Goal: Task Accomplishment & Management: Use online tool/utility

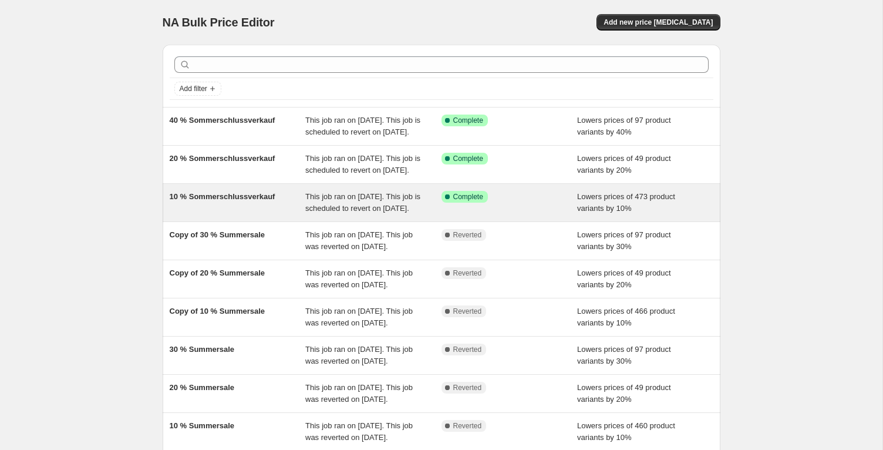
click at [245, 214] on div "10 % Sommerschlussverkauf" at bounding box center [238, 202] width 136 height 23
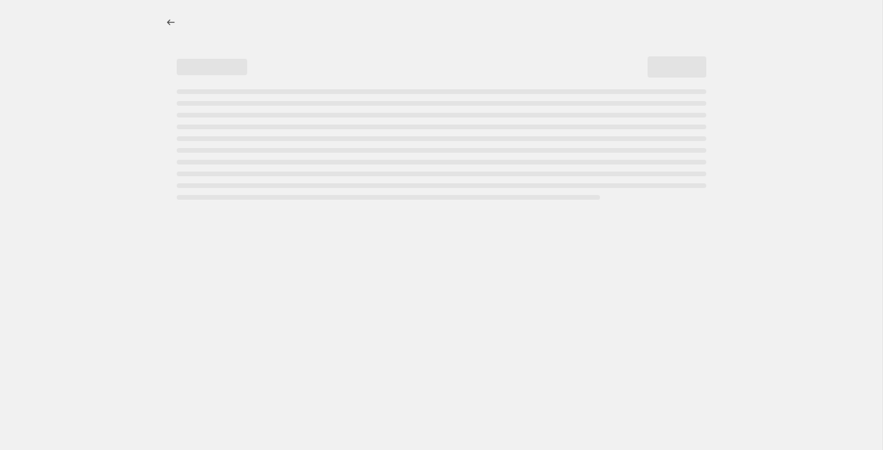
select select "percentage"
select select "tag"
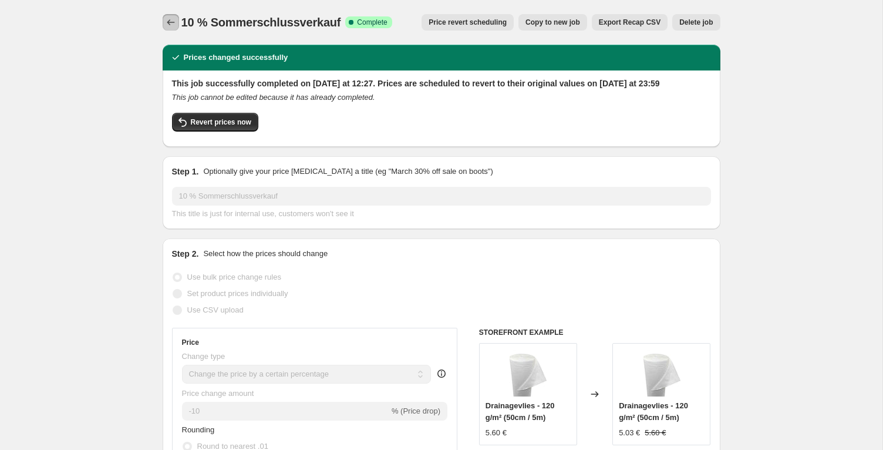
click at [163, 16] on button "Price change jobs" at bounding box center [171, 22] width 16 height 16
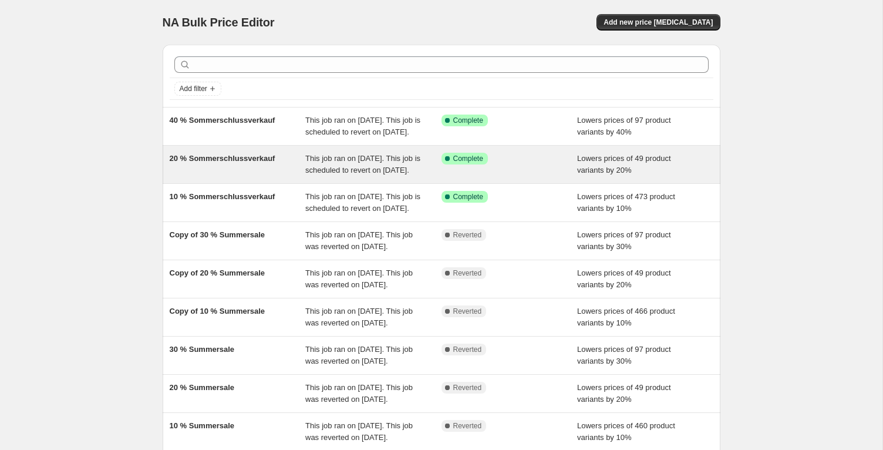
click at [227, 176] on div "20 % Sommerschlussverkauf" at bounding box center [238, 164] width 136 height 23
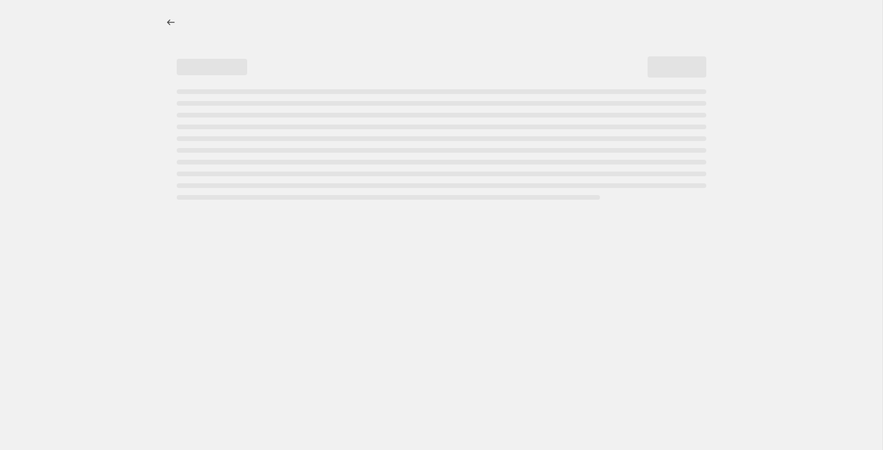
select select "percentage"
select select "tag"
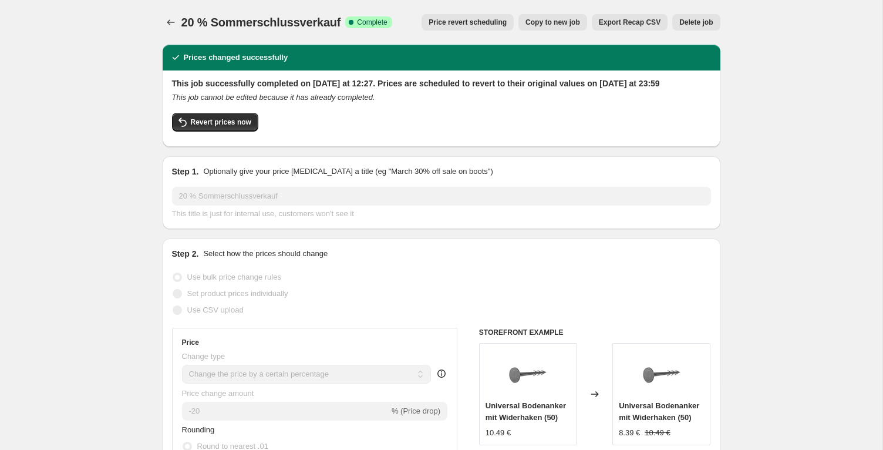
click at [169, 18] on icon "Price change jobs" at bounding box center [171, 22] width 12 height 12
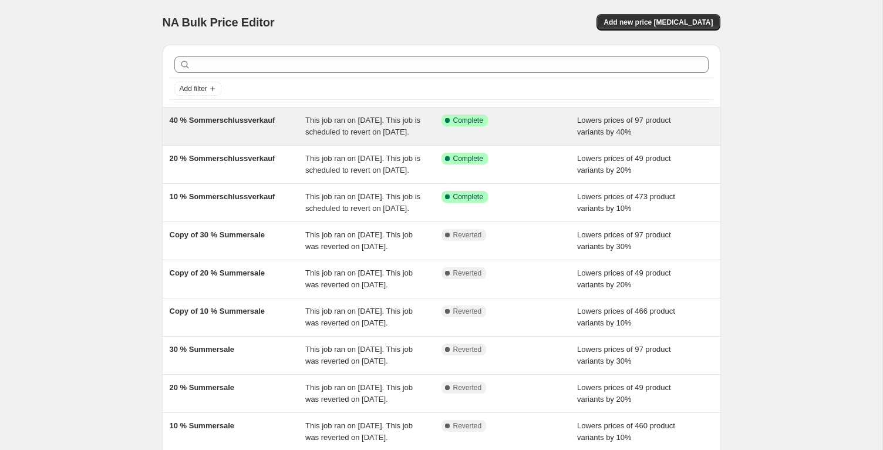
click at [244, 122] on span "40 % Sommerschlussverkauf" at bounding box center [223, 120] width 106 height 9
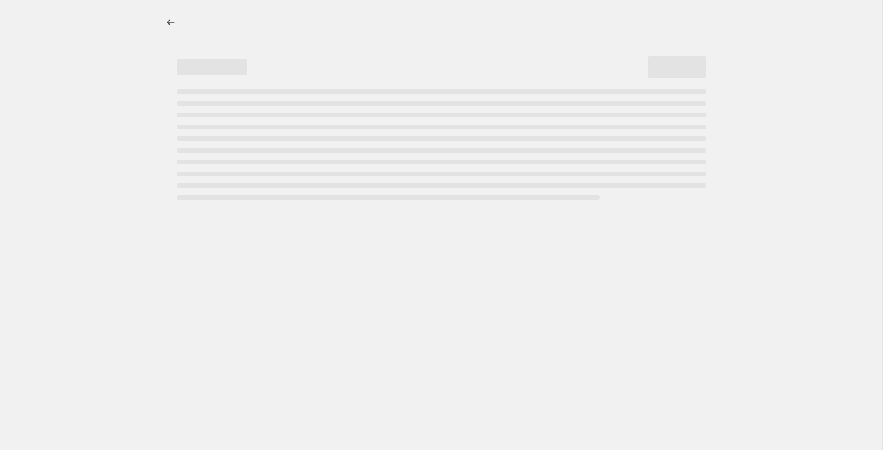
select select "percentage"
select select "tag"
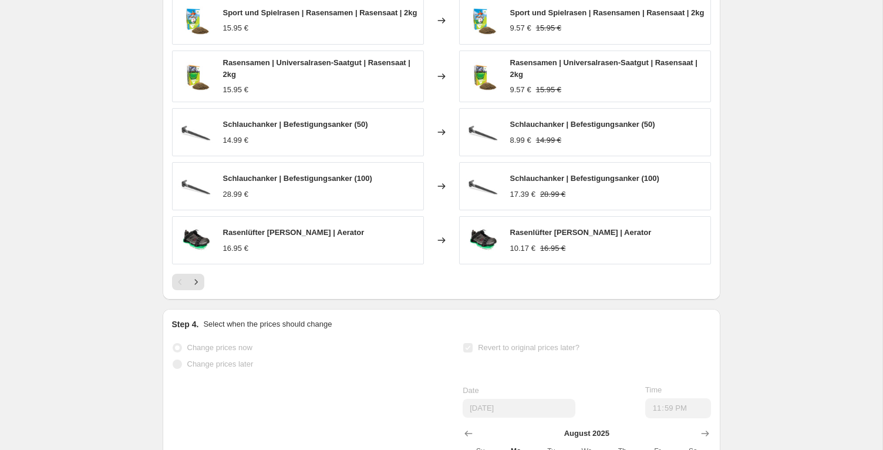
scroll to position [1004, 0]
click at [199, 289] on icon "Next" at bounding box center [196, 283] width 12 height 12
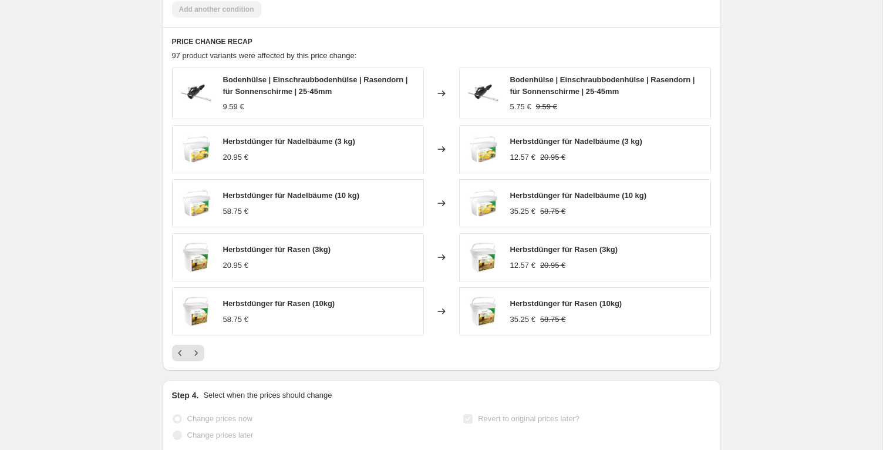
scroll to position [937, 0]
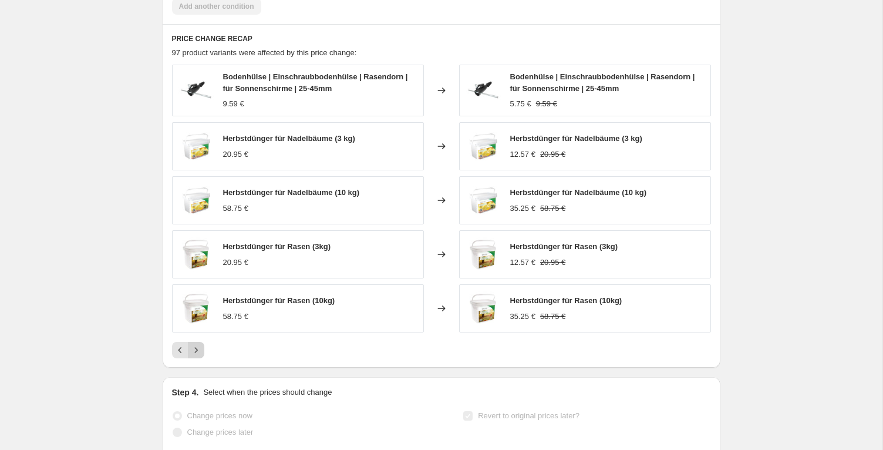
click at [193, 356] on icon "Next" at bounding box center [196, 350] width 12 height 12
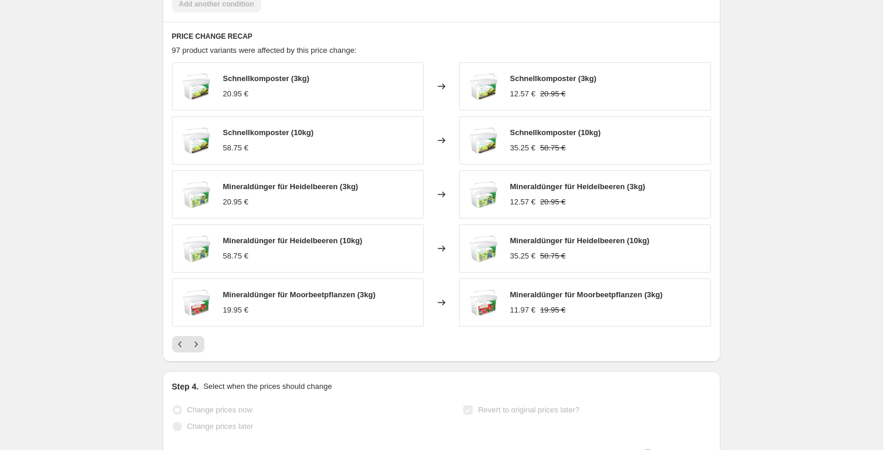
scroll to position [941, 0]
click at [194, 361] on div "PRICE CHANGE RECAP 97 product variants were affected by this price change: Schn…" at bounding box center [442, 191] width 558 height 340
click at [195, 349] on icon "Next" at bounding box center [196, 343] width 12 height 12
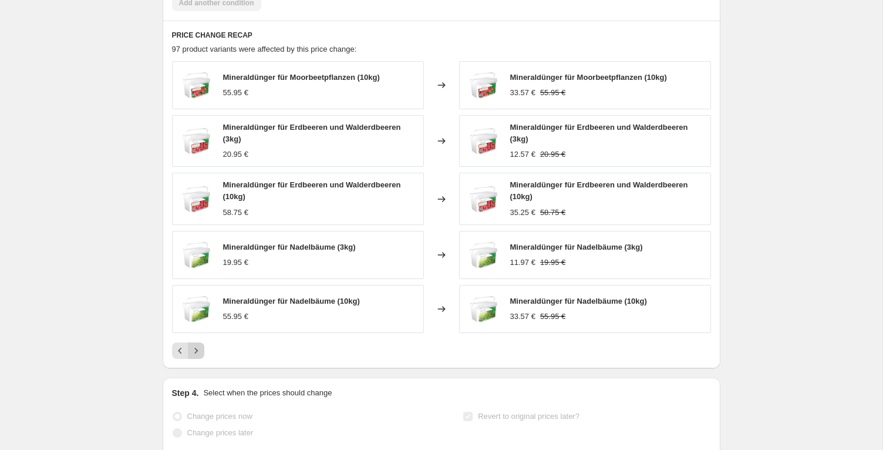
click at [195, 356] on icon "Next" at bounding box center [196, 351] width 12 height 12
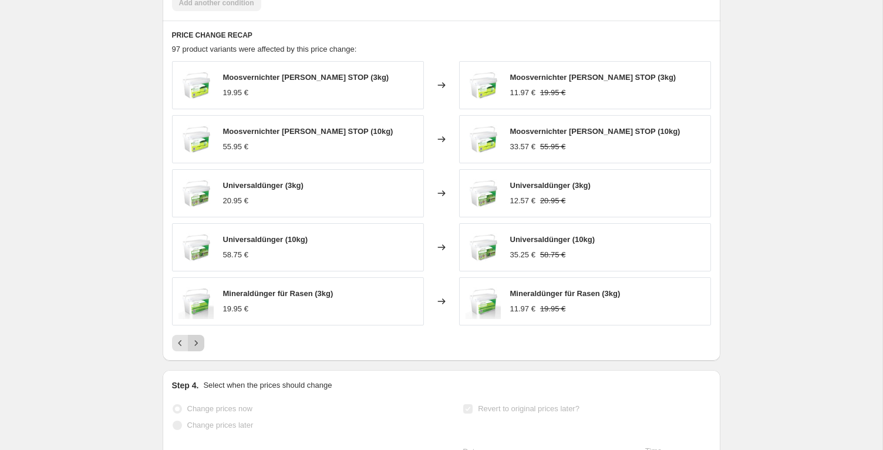
click at [195, 349] on icon "Next" at bounding box center [196, 343] width 12 height 12
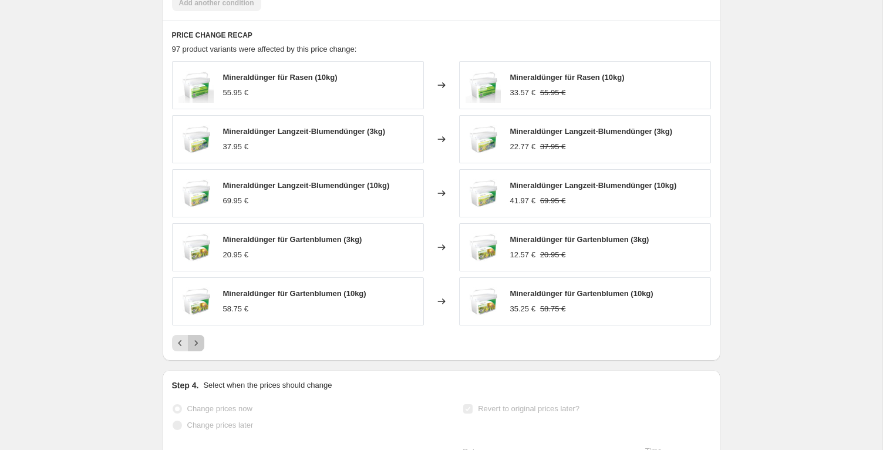
click at [195, 349] on icon "Next" at bounding box center [196, 343] width 12 height 12
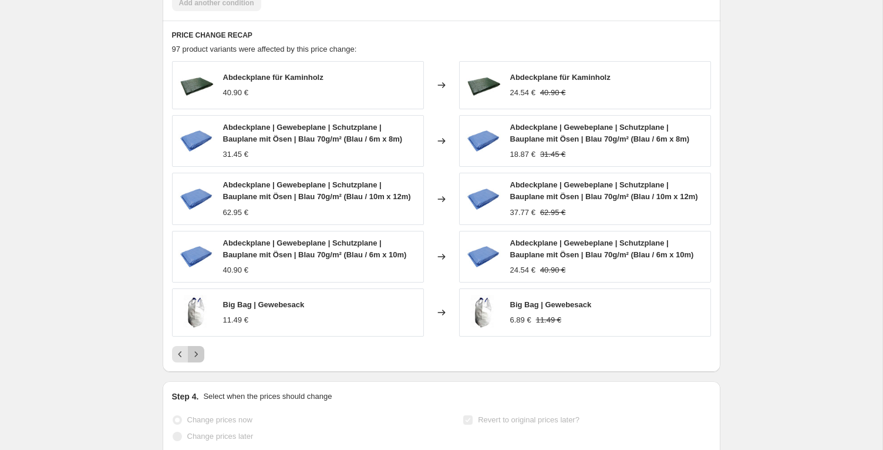
click at [196, 356] on icon "Next" at bounding box center [195, 353] width 3 height 5
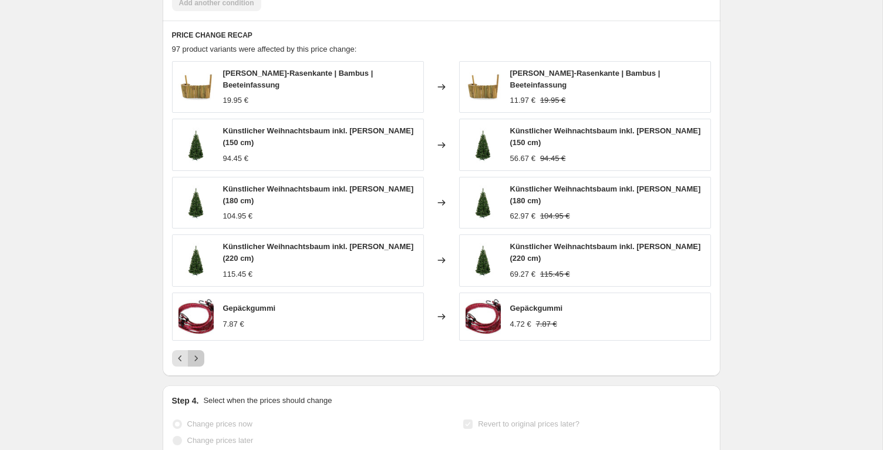
click at [194, 364] on icon "Next" at bounding box center [196, 358] width 12 height 12
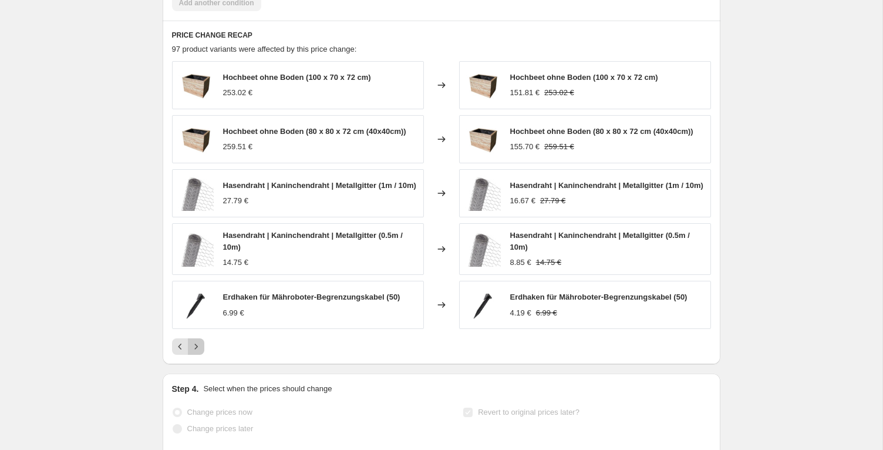
click at [194, 352] on icon "Next" at bounding box center [196, 347] width 12 height 12
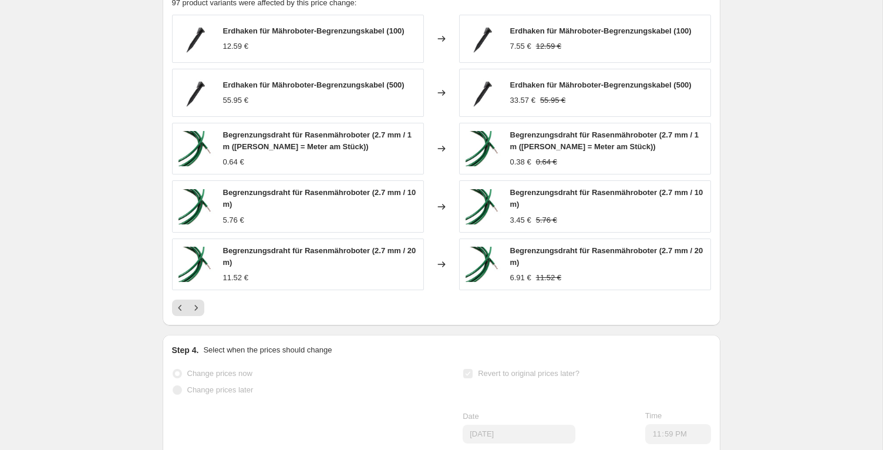
scroll to position [988, 0]
click at [199, 313] on icon "Next" at bounding box center [196, 307] width 12 height 12
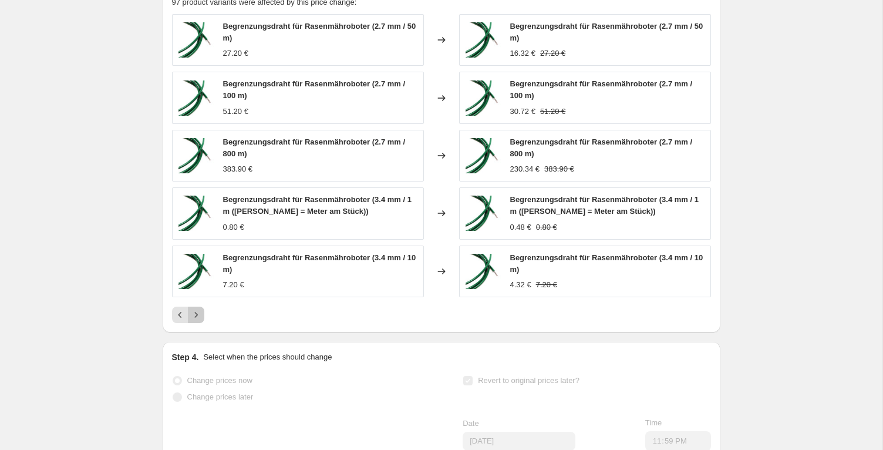
click at [200, 321] on icon "Next" at bounding box center [196, 315] width 12 height 12
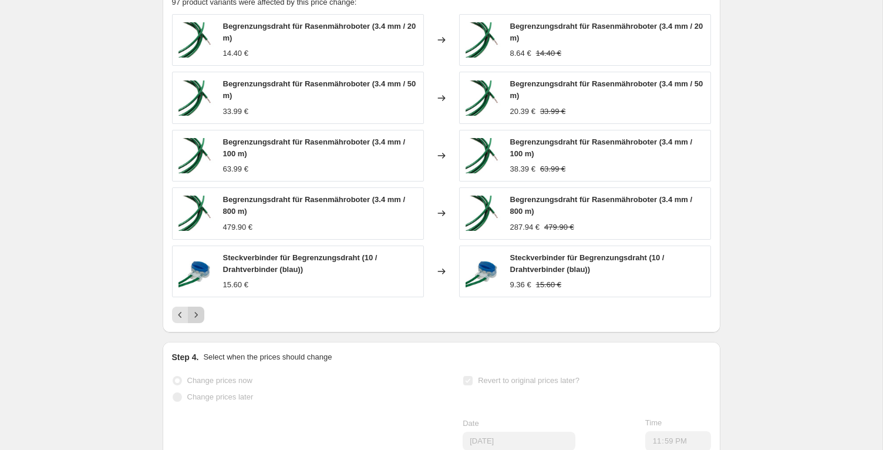
click at [197, 321] on icon "Next" at bounding box center [196, 315] width 12 height 12
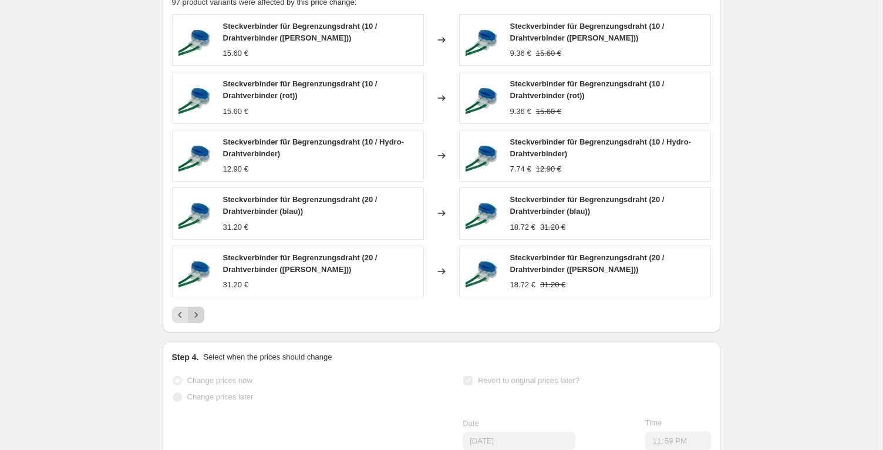
click at [200, 321] on icon "Next" at bounding box center [196, 315] width 12 height 12
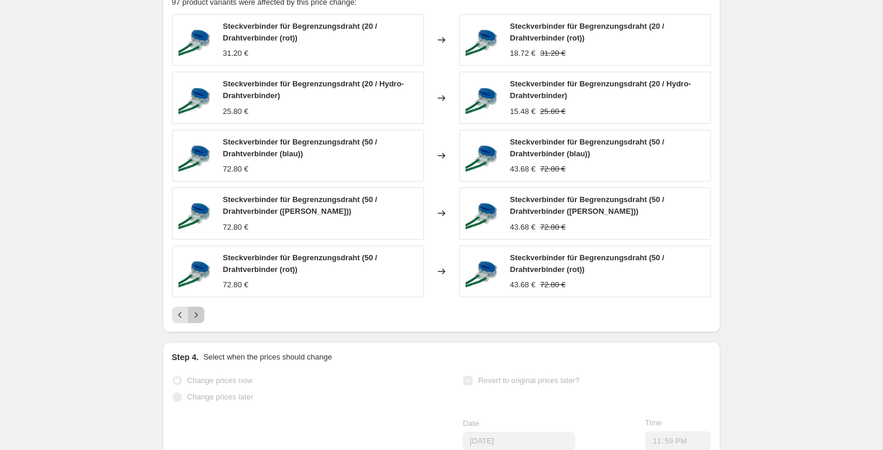
click at [200, 321] on icon "Next" at bounding box center [196, 315] width 12 height 12
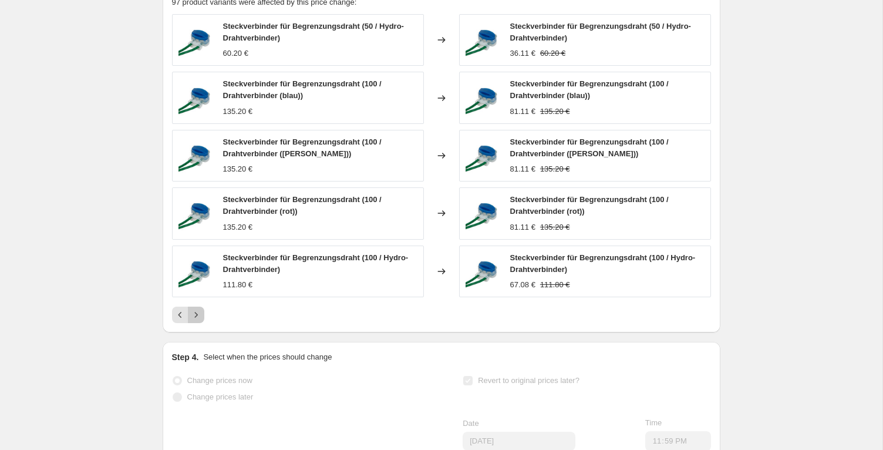
click at [200, 321] on icon "Next" at bounding box center [196, 315] width 12 height 12
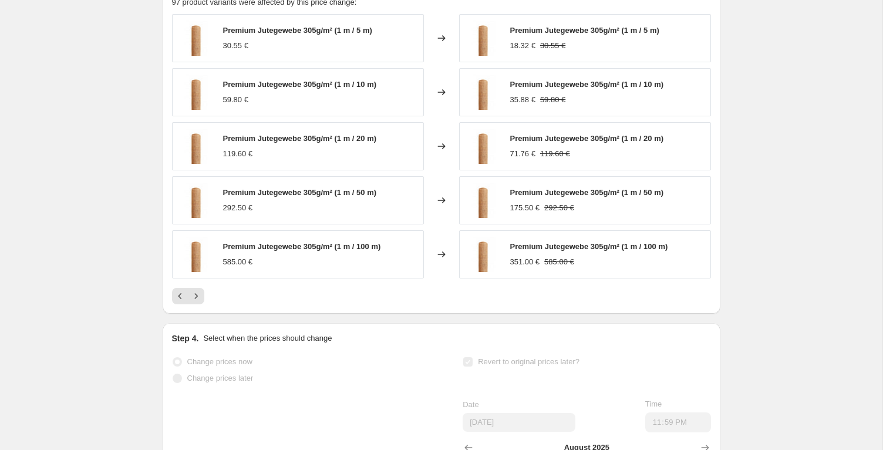
click at [196, 302] on icon "Next" at bounding box center [196, 296] width 12 height 12
click at [202, 304] on button "Next" at bounding box center [196, 296] width 16 height 16
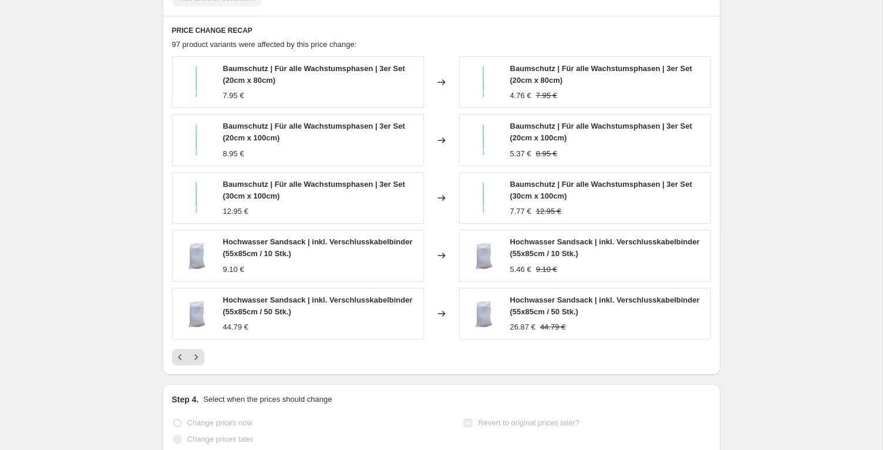
scroll to position [969, 0]
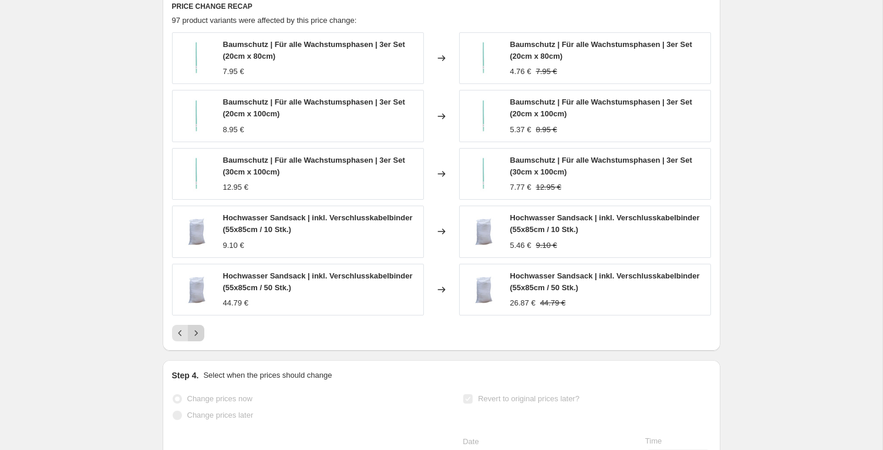
click at [198, 339] on icon "Next" at bounding box center [196, 333] width 12 height 12
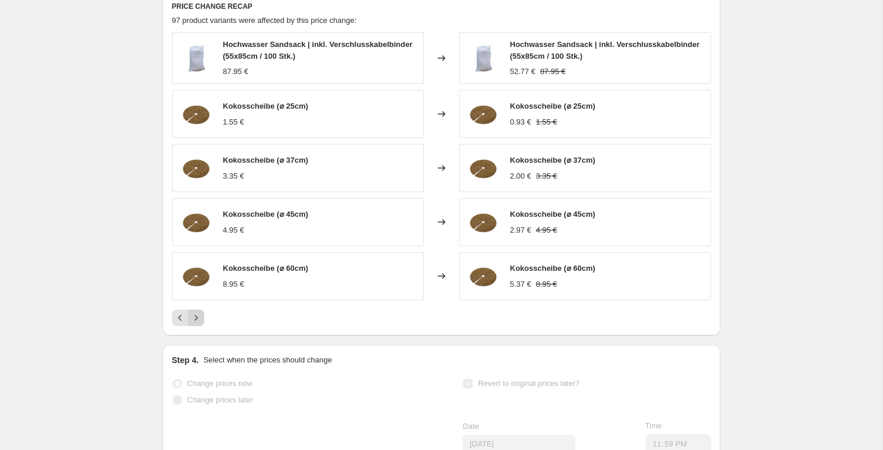
click at [194, 324] on icon "Next" at bounding box center [196, 318] width 12 height 12
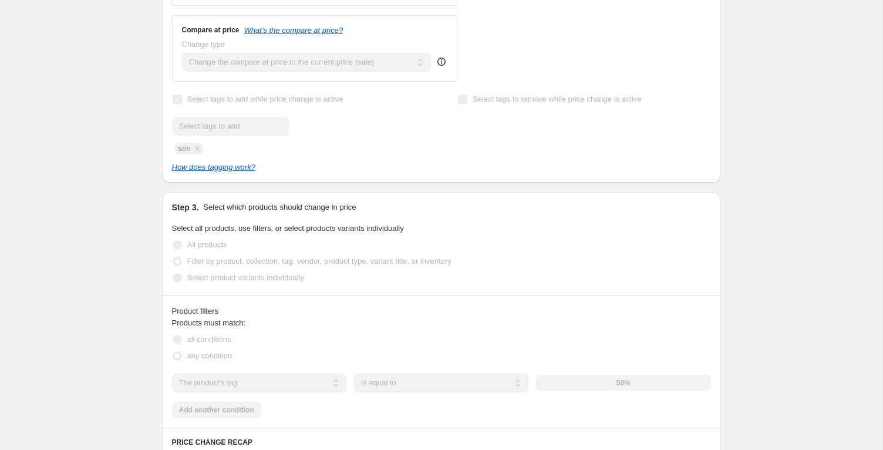
scroll to position [0, 0]
